Goal: Task Accomplishment & Management: Manage account settings

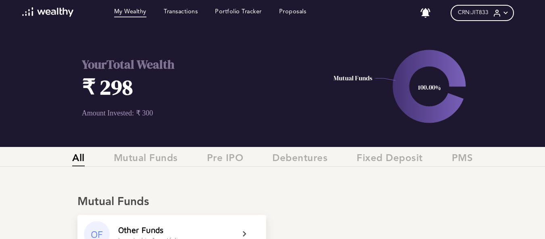
click at [227, 85] on h1 "₹ 298" at bounding box center [197, 87] width 231 height 29
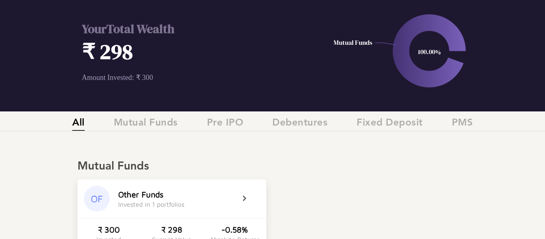
scroll to position [48, 0]
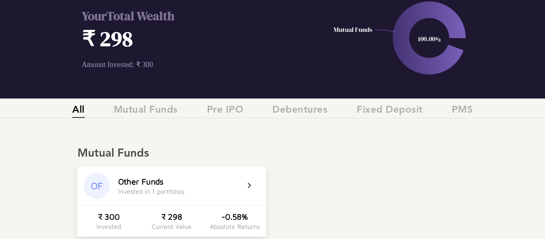
click at [233, 179] on div "Other Funds Invested in 1 portfolios" at bounding box center [178, 186] width 121 height 18
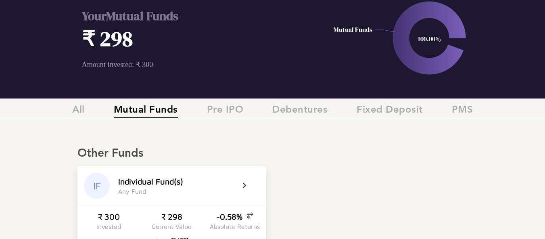
click at [304, 184] on div "IF I n d i v i d u a l F u n d ( s ) A n y F u n d ₹ 300 Invested ₹ 298 Current…" at bounding box center [272, 207] width 390 height 83
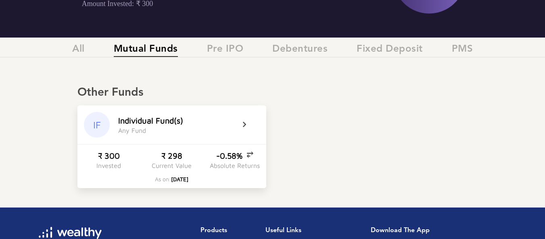
scroll to position [113, 0]
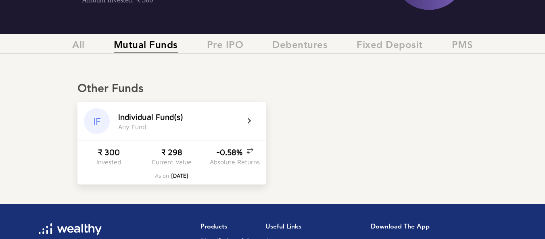
click at [253, 136] on div "IF I n d i v i d u a l F u n d ( s ) A n y F u n d" at bounding box center [171, 121] width 189 height 39
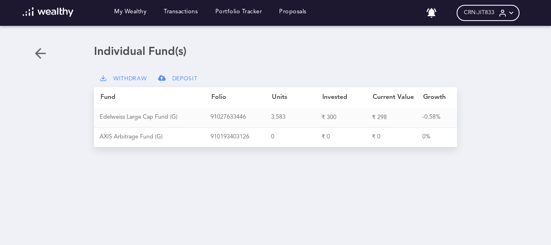
click at [384, 158] on div "Loading dashboard My Wealthy Transactions Portfolio Tracker Proposals No notifi…" at bounding box center [275, 122] width 551 height 245
click at [230, 118] on div "9 1 0 2 7 6 3 3 4 4 6" at bounding box center [241, 117] width 60 height 7
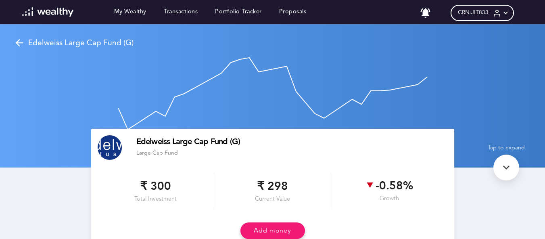
click at [281, 163] on div "Edelweiss Large Cap Fund (G) Large Cap Fund" at bounding box center [272, 148] width 363 height 38
click at [188, 7] on div "My Wealthy Transactions Portfolio Tracker Proposals" at bounding box center [164, 12] width 301 height 11
click at [189, 11] on link "Transactions" at bounding box center [181, 12] width 34 height 9
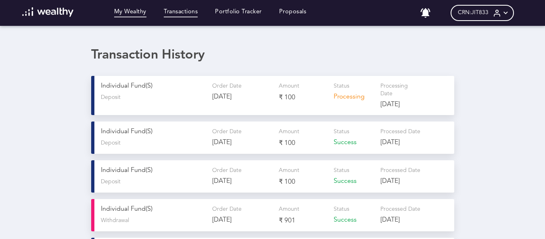
click at [129, 13] on link "My Wealthy" at bounding box center [130, 12] width 32 height 9
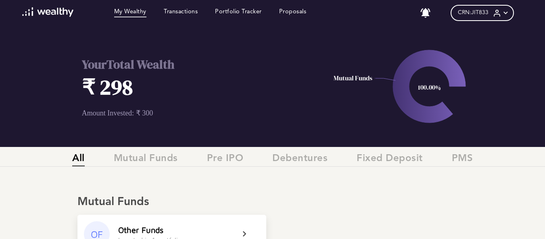
click at [256, 101] on h1 "₹ 298" at bounding box center [197, 87] width 231 height 29
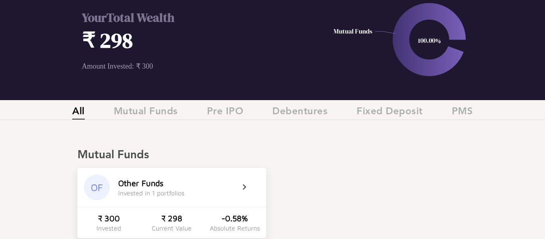
scroll to position [48, 0]
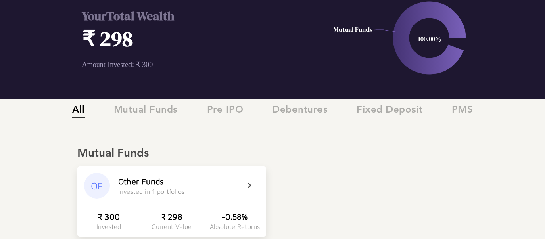
click at [221, 180] on div "Other Funds Invested in 1 portfolios" at bounding box center [178, 186] width 121 height 18
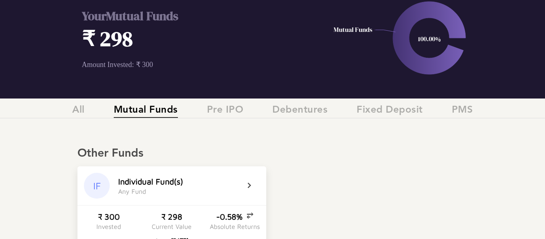
click at [251, 185] on icon at bounding box center [254, 186] width 20 height 10
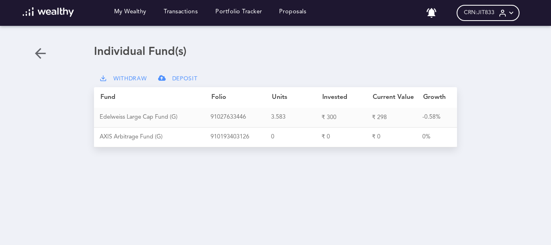
click at [287, 190] on div "Loading dashboard My Wealthy Transactions Portfolio Tracker Proposals No notifi…" at bounding box center [275, 122] width 551 height 245
click at [142, 78] on span "WITHDRAW" at bounding box center [129, 78] width 33 height 7
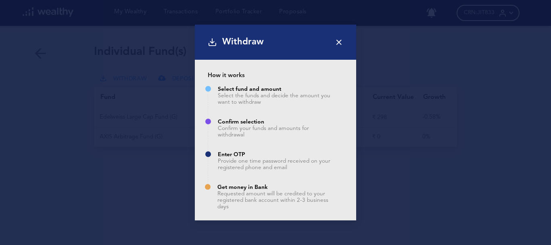
click at [343, 43] on icon at bounding box center [338, 42] width 9 height 9
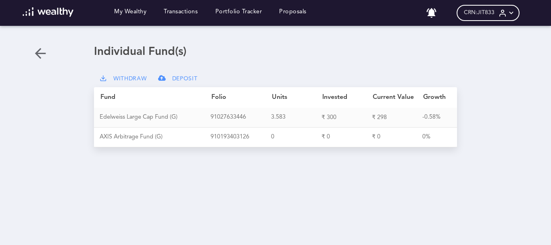
click at [302, 172] on div "Loading dashboard My Wealthy Transactions Portfolio Tracker Proposals No notifi…" at bounding box center [275, 122] width 551 height 245
click at [474, 13] on span "CRN: JIT833" at bounding box center [479, 12] width 31 height 7
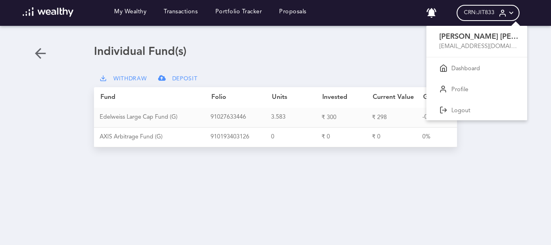
click at [39, 50] on div at bounding box center [275, 122] width 551 height 245
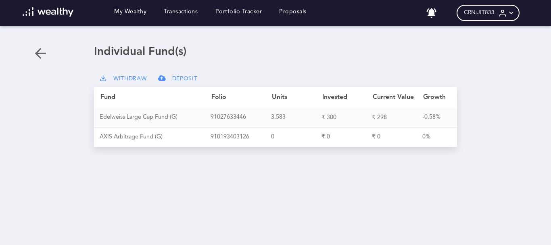
click at [299, 164] on div "Loading dashboard My Wealthy Transactions Portfolio Tracker Proposals No notifi…" at bounding box center [275, 122] width 551 height 245
click at [498, 17] on div "CRN: JIT833" at bounding box center [487, 13] width 63 height 16
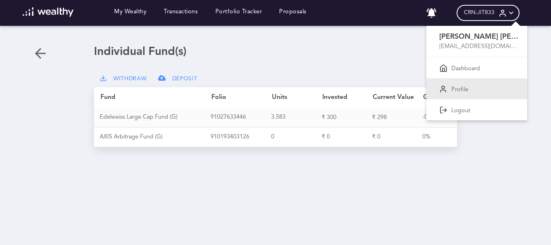
click at [473, 89] on div "Profile" at bounding box center [476, 88] width 101 height 21
